Goal: Information Seeking & Learning: Learn about a topic

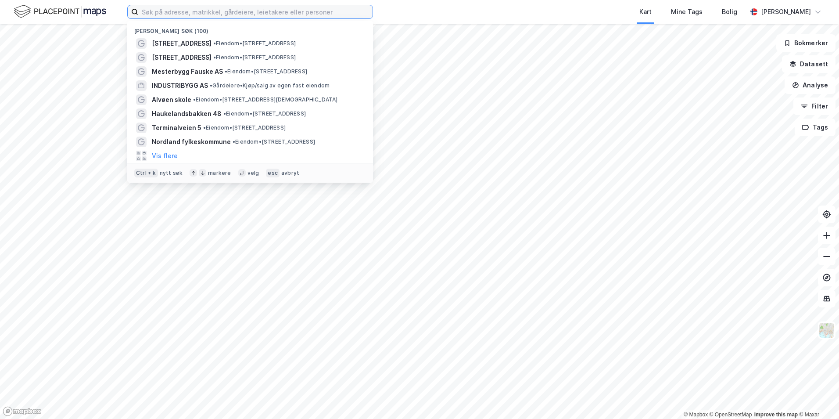
paste input "Storehagen"
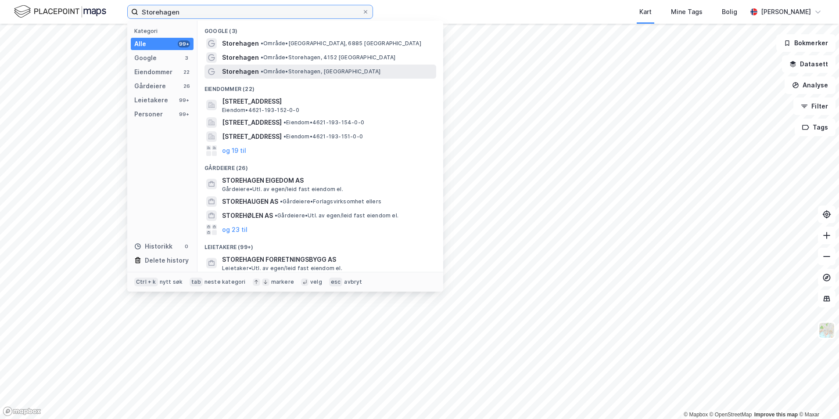
type input "Storehagen"
click at [261, 68] on span "•" at bounding box center [262, 71] width 3 height 7
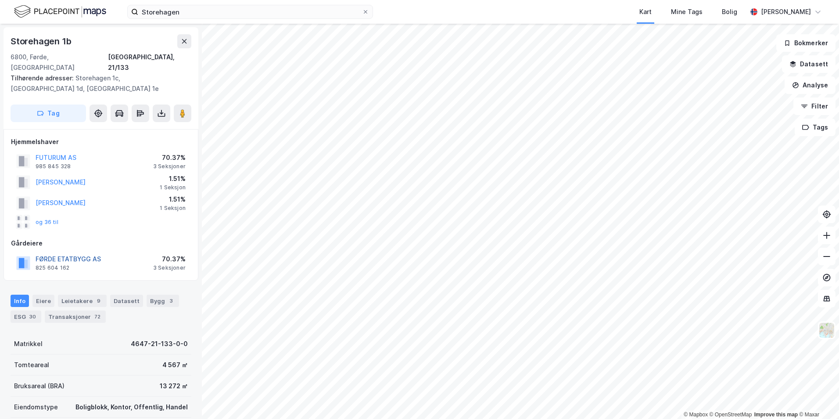
click at [0, 0] on button "FØRDE ETATBYGG AS" at bounding box center [0, 0] width 0 height 0
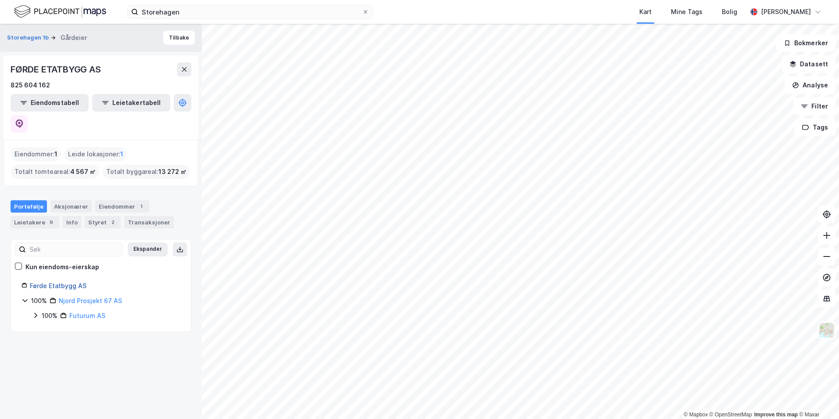
click at [84, 282] on link "Førde Etatbygg AS" at bounding box center [58, 285] width 57 height 7
click at [64, 280] on div "Førde Etatbygg AS" at bounding box center [105, 285] width 150 height 11
click at [62, 282] on link "Førde Etatbygg AS" at bounding box center [58, 285] width 57 height 7
